Goal: Task Accomplishment & Management: Use online tool/utility

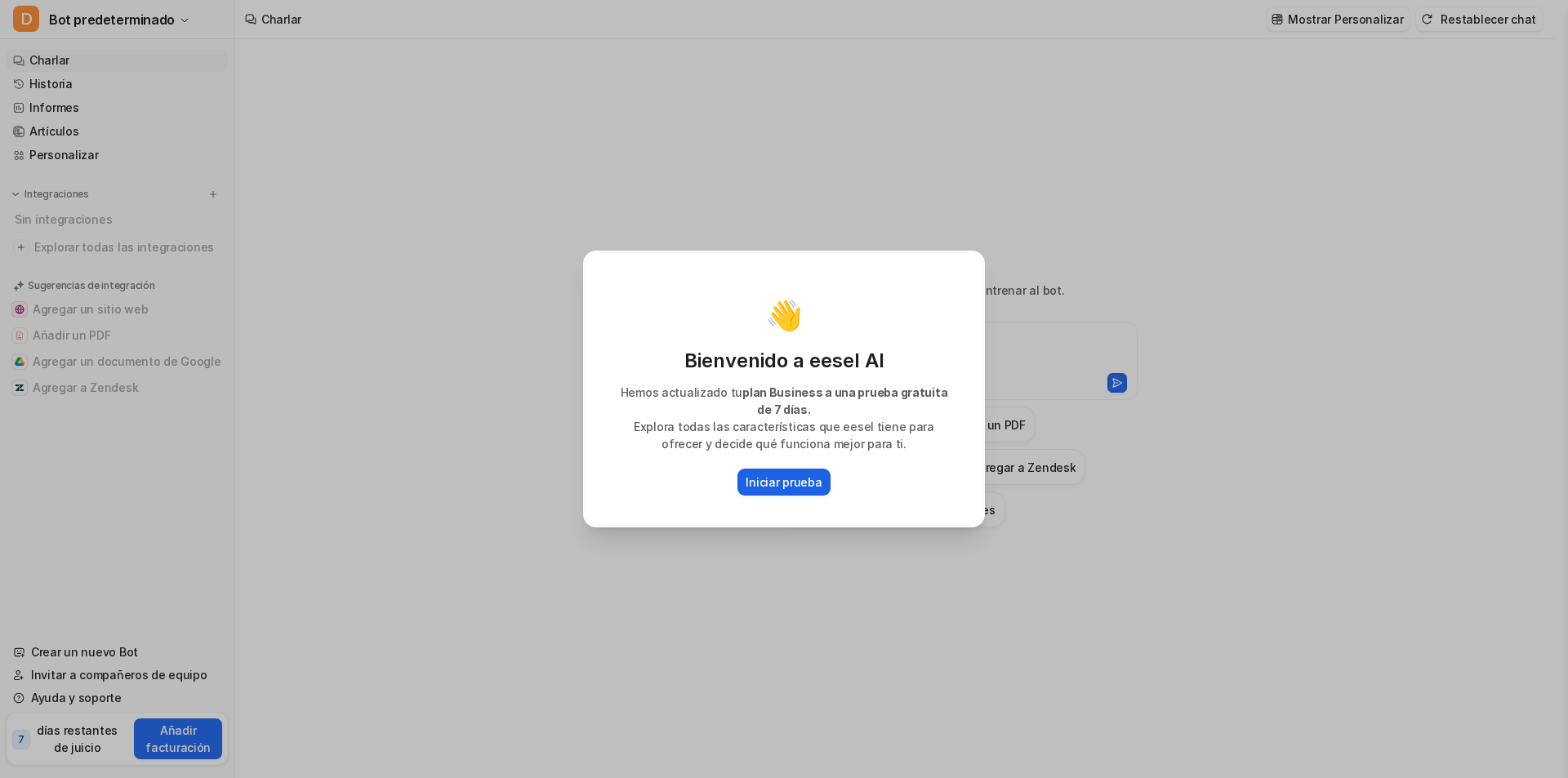
click at [805, 481] on font "Iniciar prueba" at bounding box center [784, 482] width 76 height 14
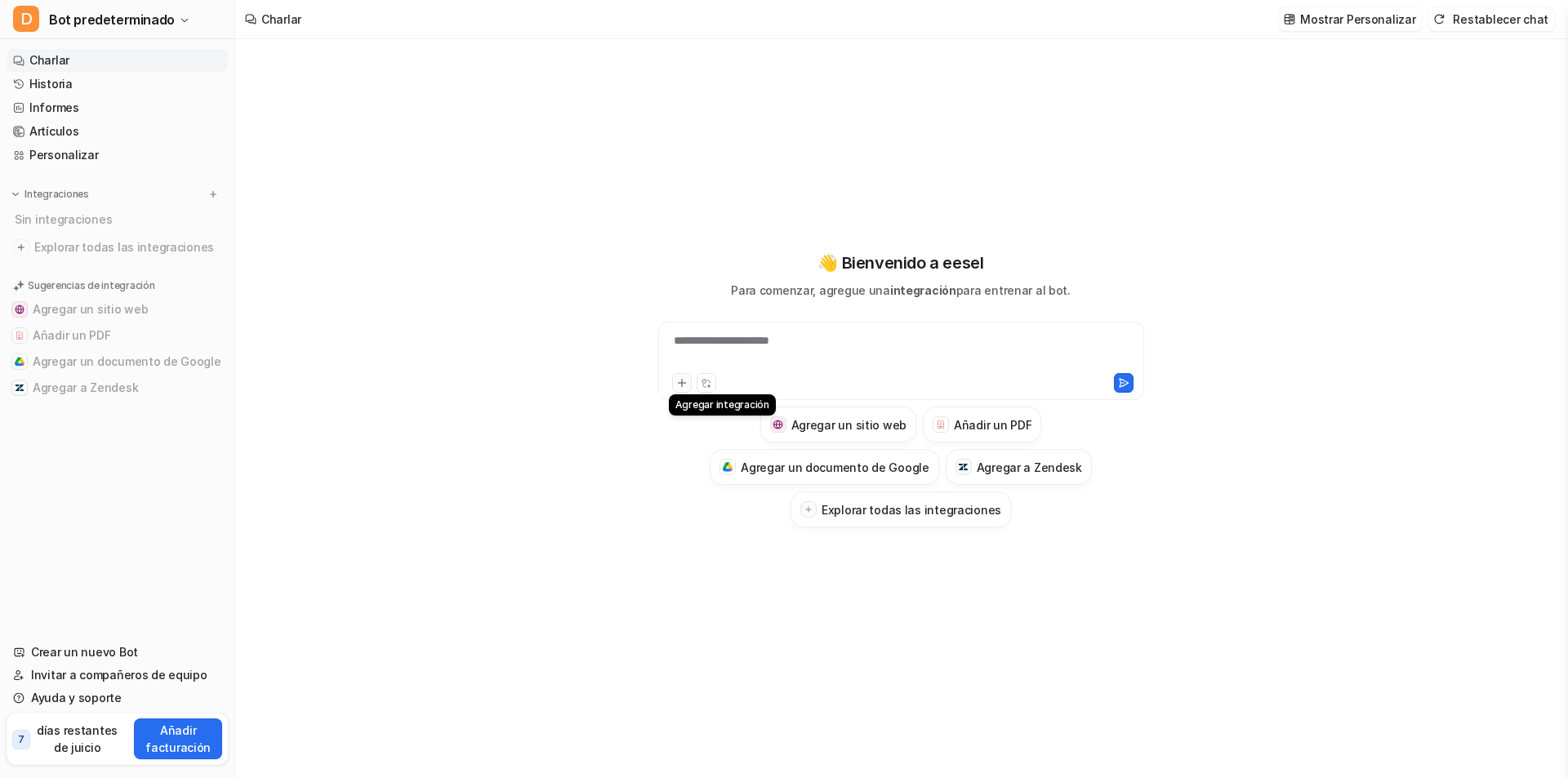
click at [685, 386] on icon at bounding box center [682, 383] width 12 height 12
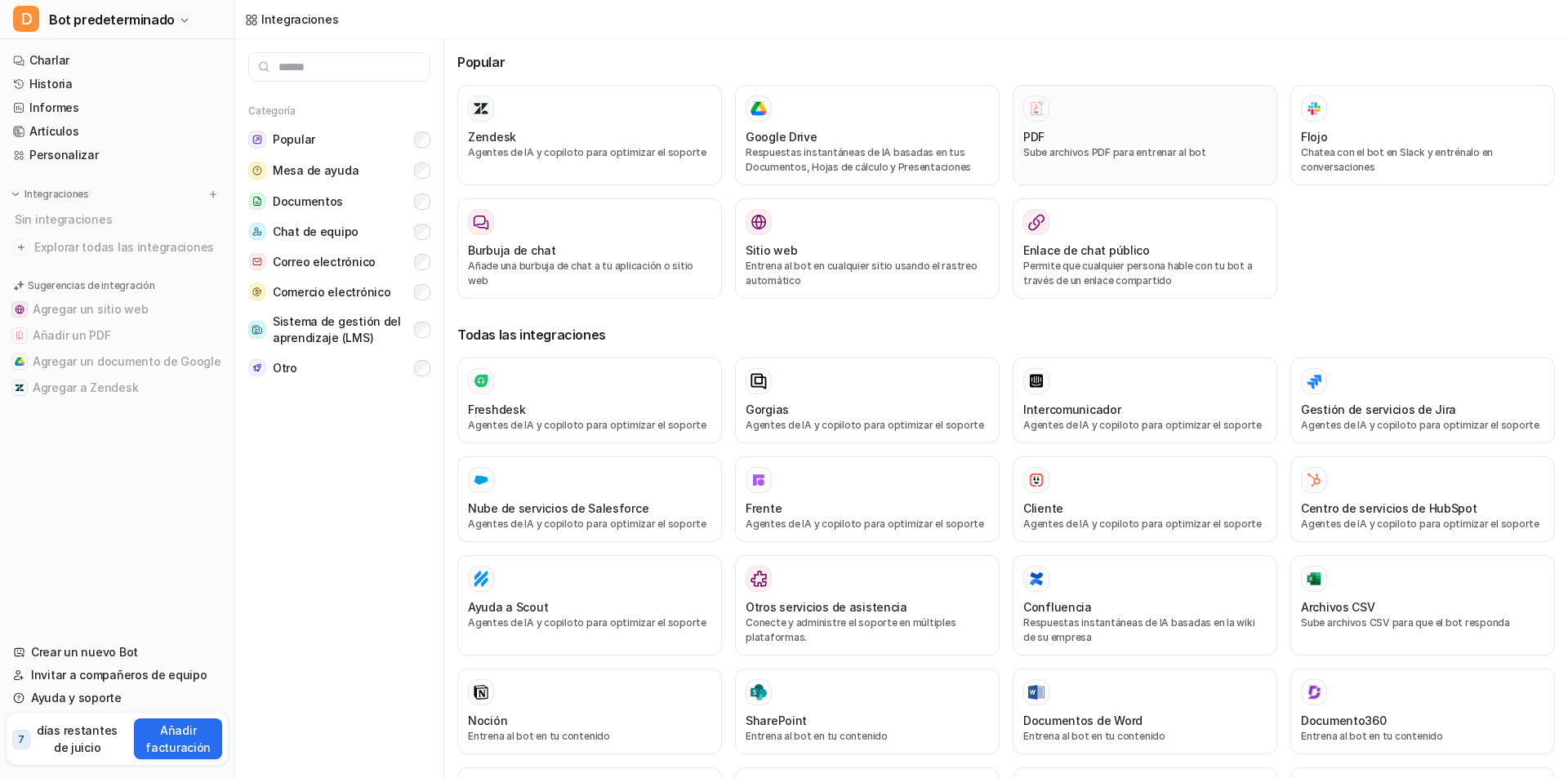
click at [1098, 152] on font "Sube archivos PDF para entrenar al bot" at bounding box center [1115, 152] width 183 height 13
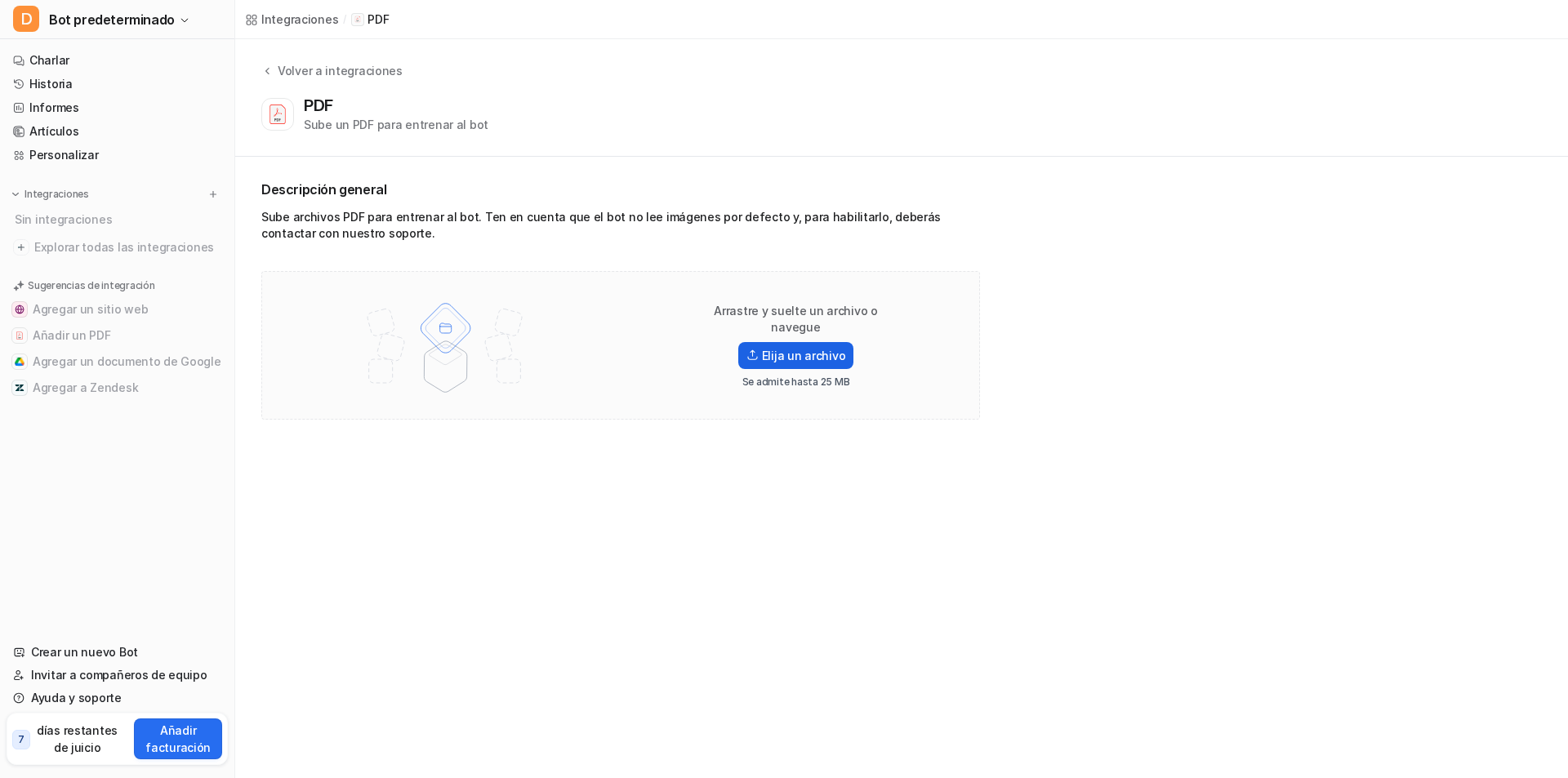
click at [767, 349] on font "Elija un archivo" at bounding box center [804, 355] width 85 height 14
click at [0, 0] on input "Elija un archivo" at bounding box center [0, 0] width 0 height 0
